Goal: Task Accomplishment & Management: Use online tool/utility

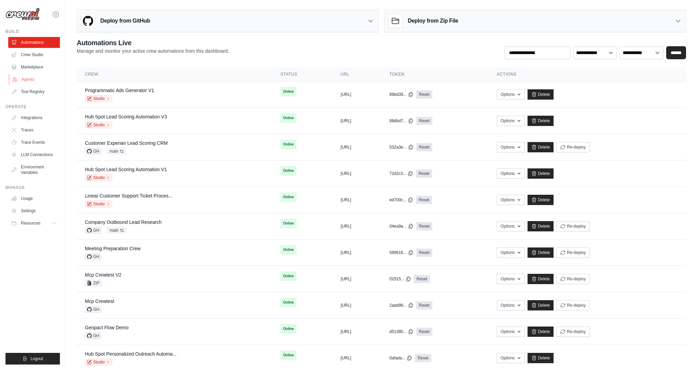
click at [37, 82] on link "Agents" at bounding box center [35, 79] width 52 height 11
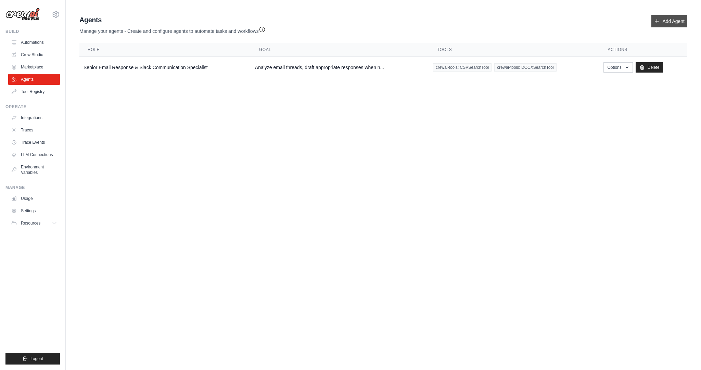
drag, startPoint x: 659, startPoint y: 27, endPoint x: 659, endPoint y: 22, distance: 5.5
click at [659, 27] on div "Agents Manage your agents - Create and configure agents to automate tasks and w…" at bounding box center [383, 25] width 608 height 20
click at [660, 19] on link "Add Agent" at bounding box center [669, 21] width 36 height 12
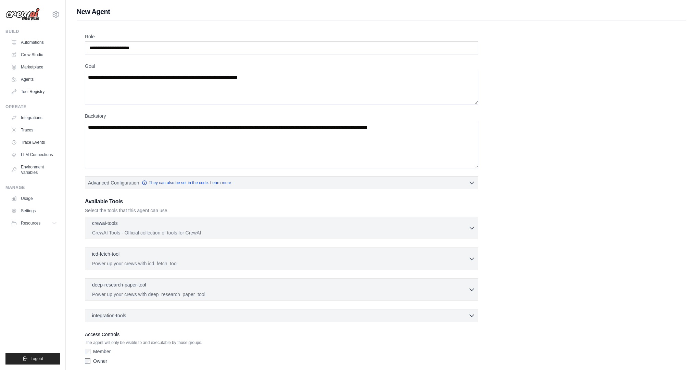
scroll to position [26, 0]
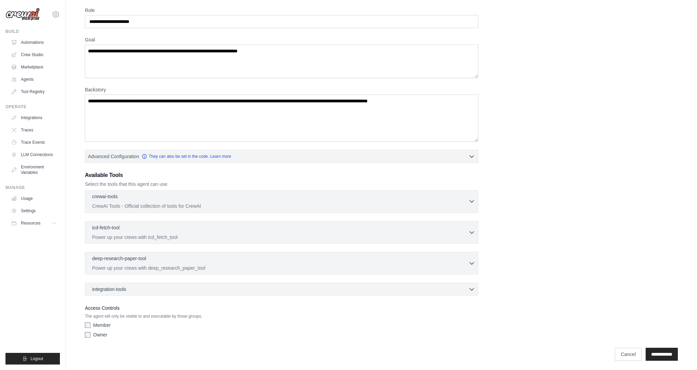
click at [128, 199] on div "crewai-tools 0 selected" at bounding box center [280, 197] width 376 height 8
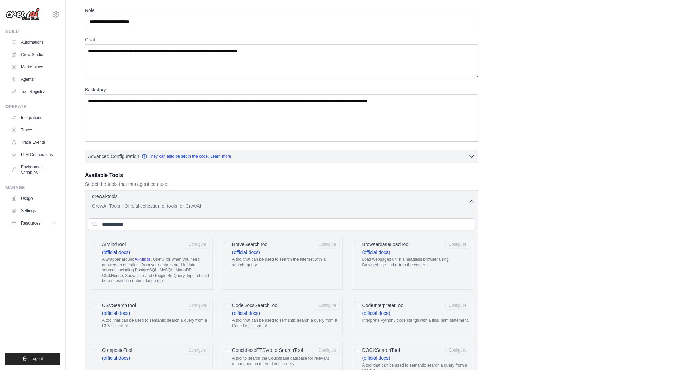
click at [128, 199] on div "crewai-tools 0 selected" at bounding box center [280, 197] width 376 height 8
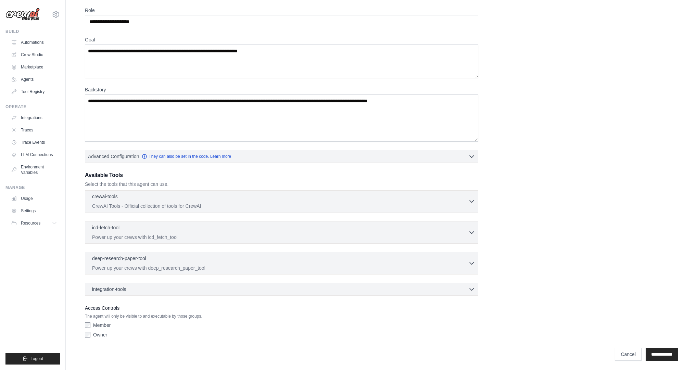
click at [108, 194] on p "crewai-tools" at bounding box center [105, 196] width 26 height 7
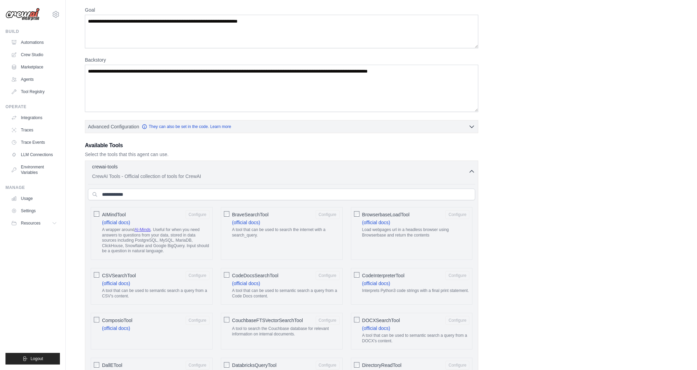
click at [181, 173] on p "CrewAI Tools - Official collection of tools for CrewAI" at bounding box center [280, 176] width 376 height 7
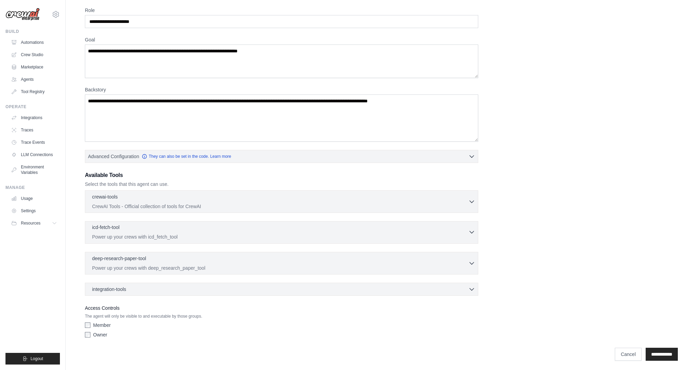
click at [142, 231] on div "icd-fetch-tool 0 selected" at bounding box center [280, 228] width 376 height 8
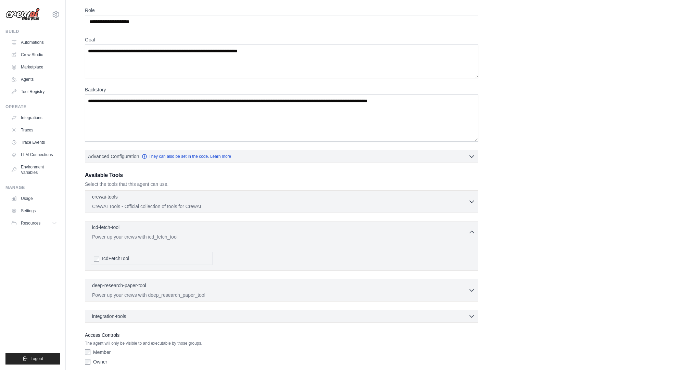
click at [142, 231] on div "icd-fetch-tool 0 selected" at bounding box center [280, 228] width 376 height 8
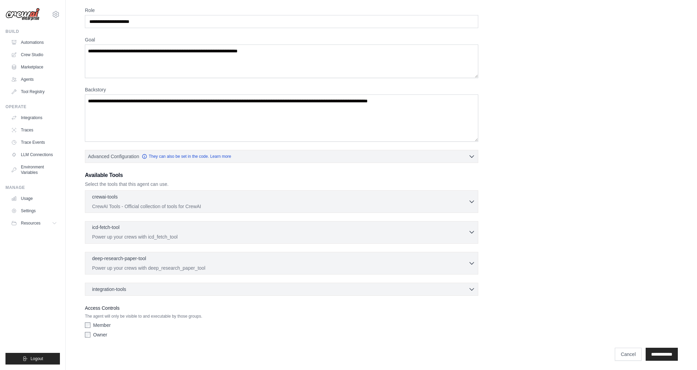
click at [142, 233] on p "Power up your crews with icd_fetch_tool" at bounding box center [280, 236] width 376 height 7
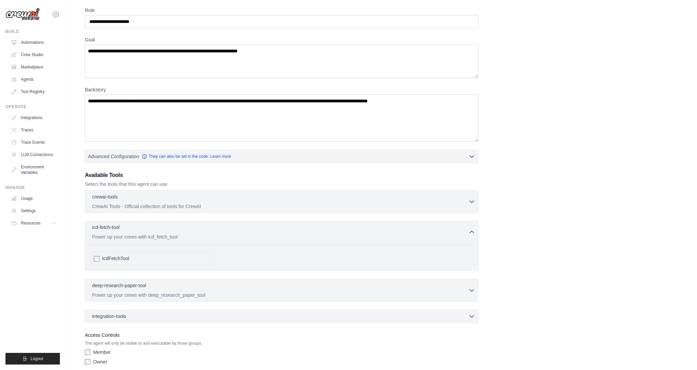
click at [142, 233] on p "Power up your crews with icd_fetch_tool" at bounding box center [280, 236] width 376 height 7
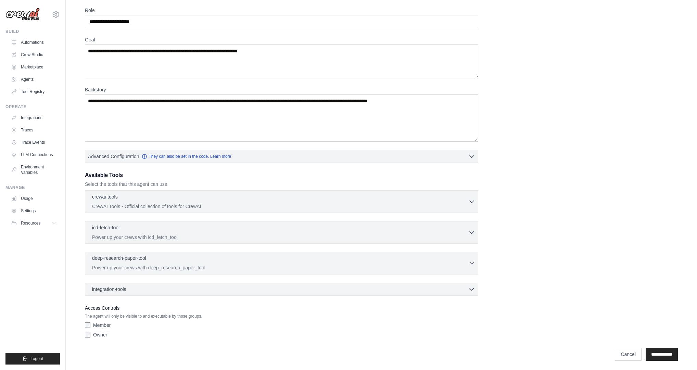
click at [138, 266] on p "Power up your crews with deep_research_paper_tool" at bounding box center [280, 267] width 376 height 7
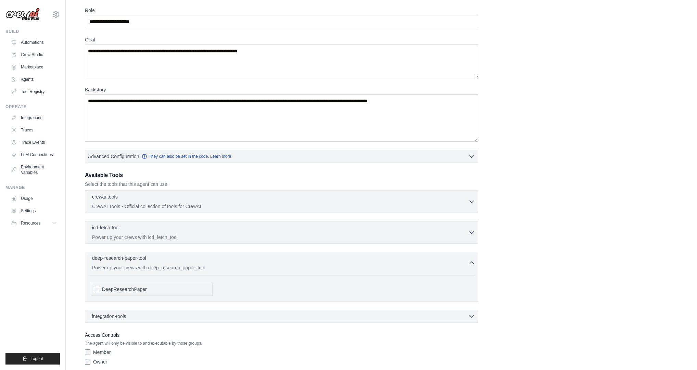
click at [168, 260] on div "deep-research-paper-tool 0 selected" at bounding box center [280, 259] width 376 height 8
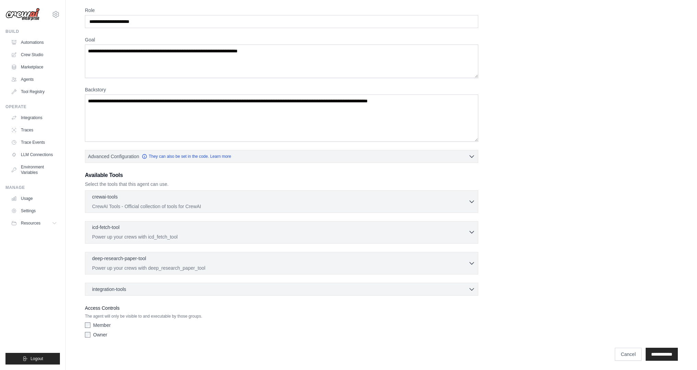
click at [473, 232] on icon "button" at bounding box center [471, 232] width 7 height 7
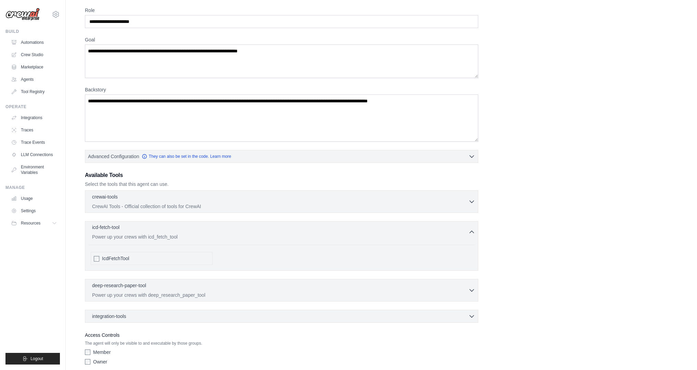
click at [473, 232] on icon "button" at bounding box center [471, 232] width 7 height 7
